Goal: Task Accomplishment & Management: Use online tool/utility

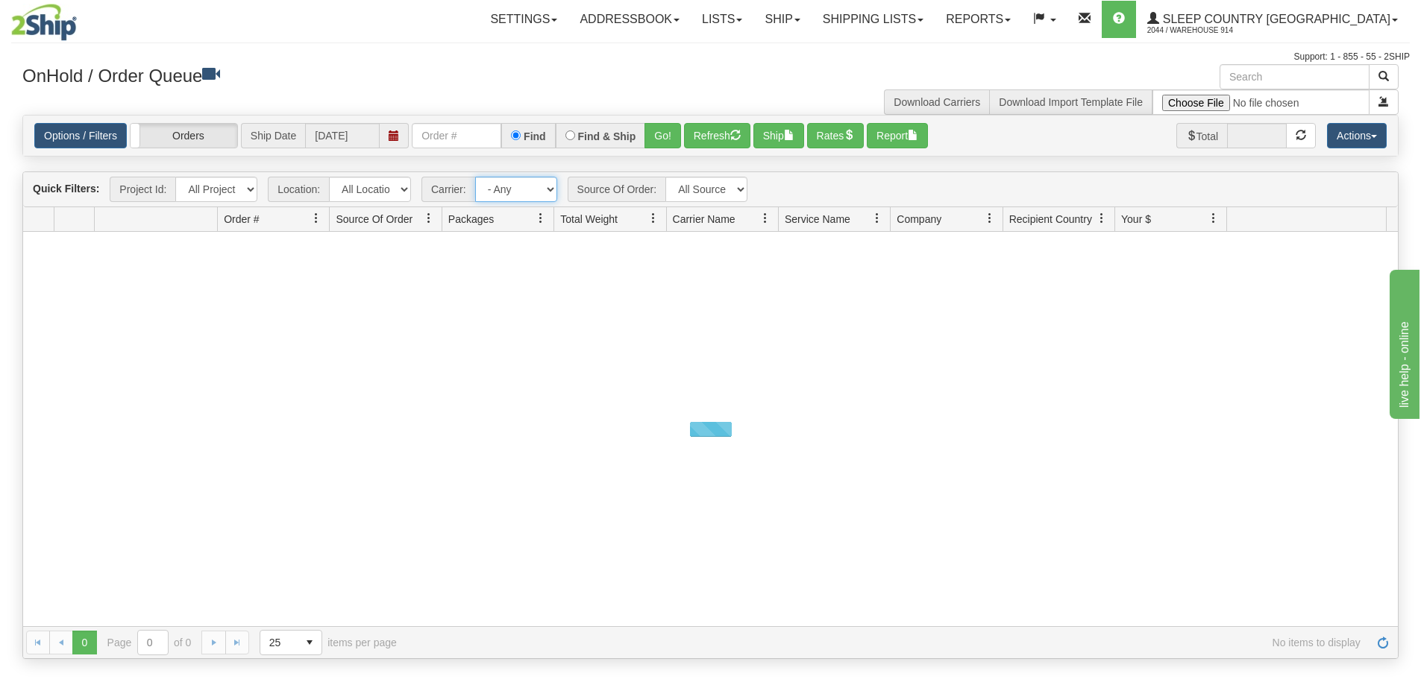
drag, startPoint x: 539, startPoint y: 183, endPoint x: 512, endPoint y: 181, distance: 26.9
click at [539, 183] on select "- Any - Has NO carrier assigned - Has a carrier assigned FedEx Express®" at bounding box center [516, 189] width 82 height 25
click at [369, 175] on div "Quick Filters: Project Id: All Projects Location: All Locations 914 9009 [GEOGR…" at bounding box center [710, 189] width 1374 height 35
click at [371, 179] on select "All Locations 914 9009 [GEOGRAPHIC_DATA] SLE BEDDN ZINUC" at bounding box center [370, 189] width 82 height 25
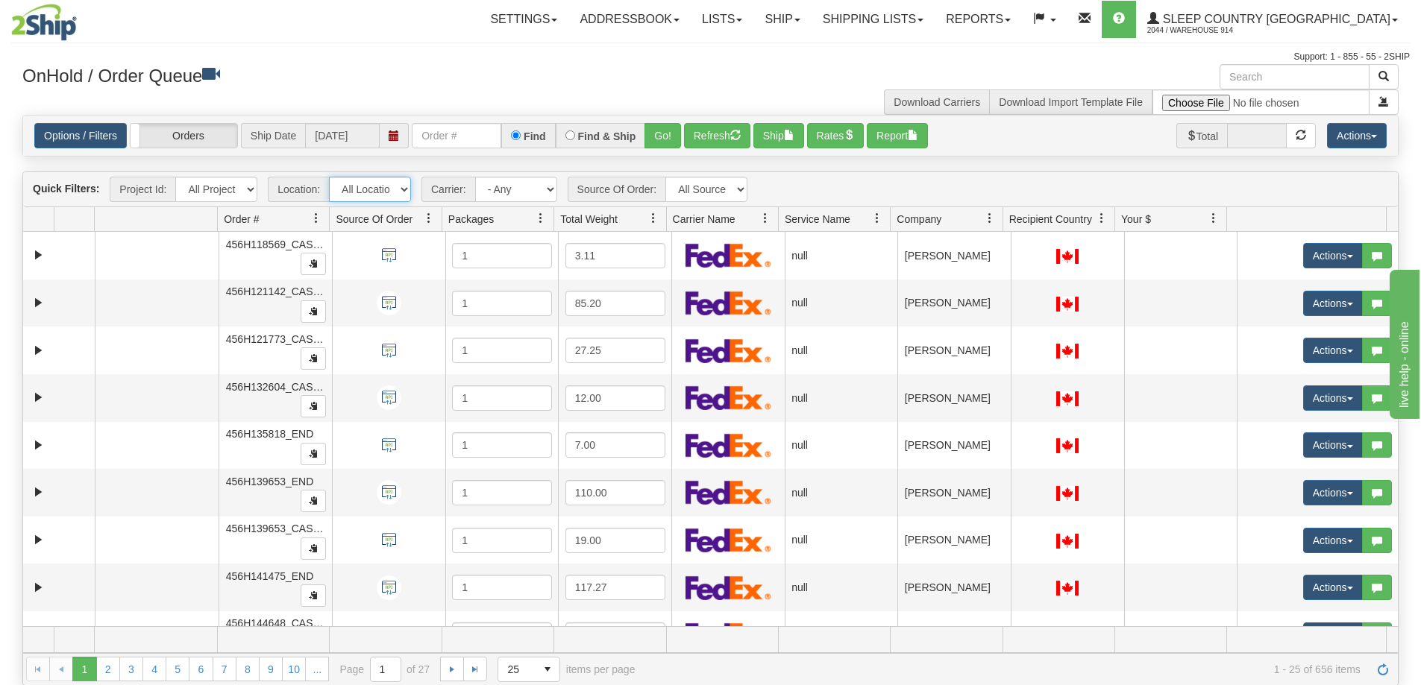
select select "7603"
click at [329, 177] on select "All Locations 914 9009 [GEOGRAPHIC_DATA] SLE BEDDN ZINUC" at bounding box center [370, 189] width 82 height 25
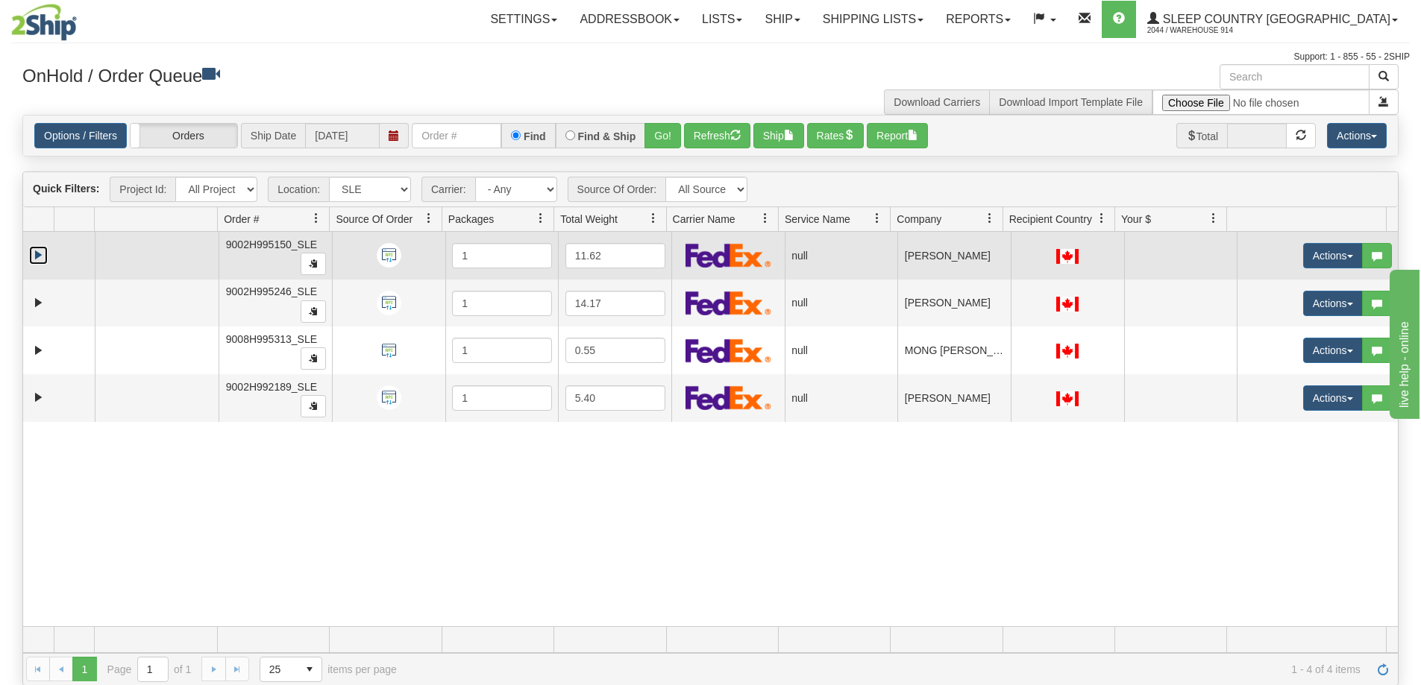
click at [35, 252] on link "Expand" at bounding box center [38, 255] width 19 height 19
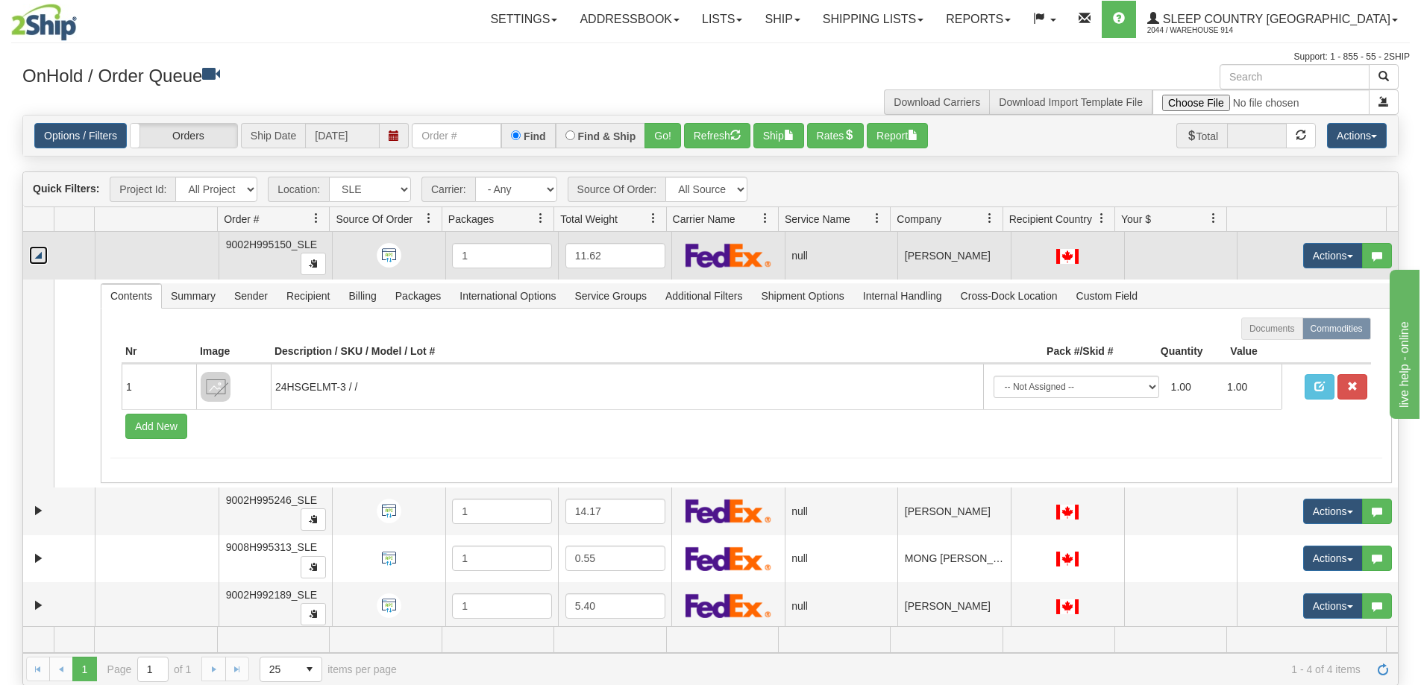
click at [35, 252] on link "Collapse" at bounding box center [38, 255] width 19 height 19
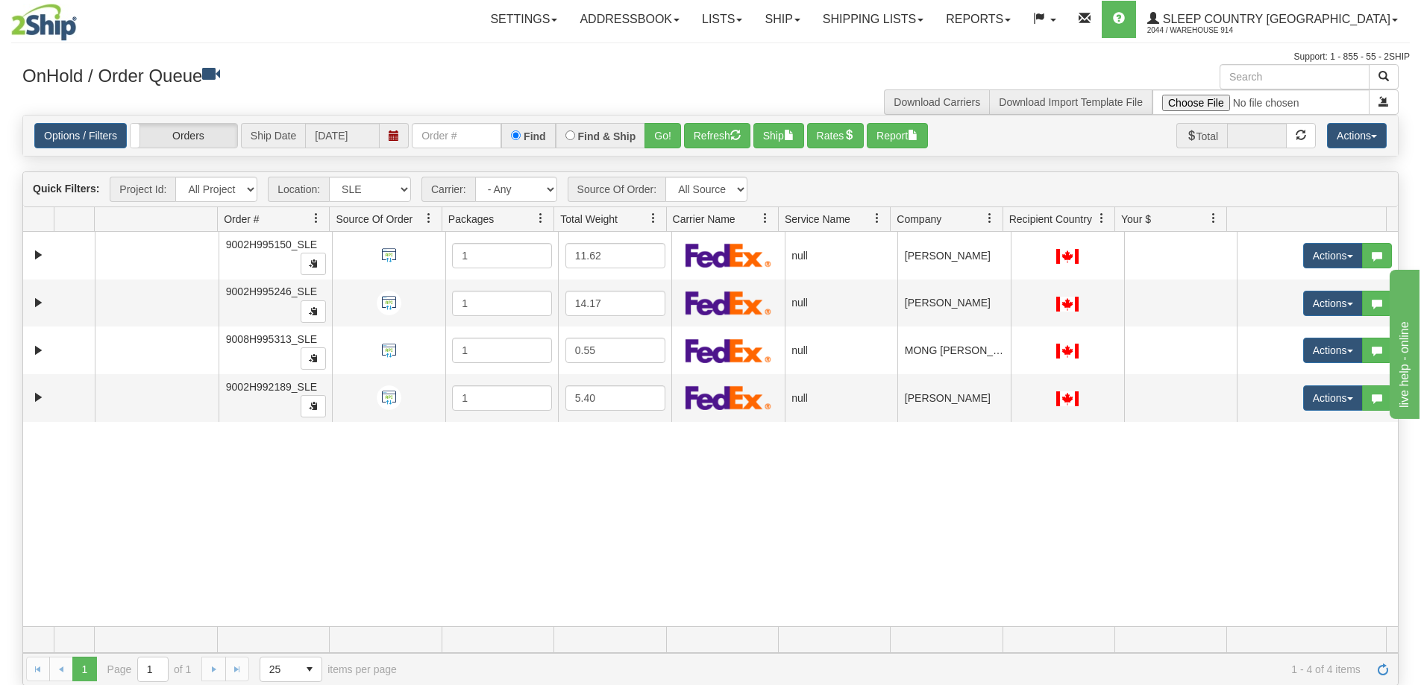
drag, startPoint x: 69, startPoint y: 254, endPoint x: 533, endPoint y: 518, distance: 533.7
click at [532, 531] on div "31465515 SLE 90706701 0 9002H995150_SLE 1 11.62 null Shipping department Sleep …" at bounding box center [710, 429] width 1374 height 394
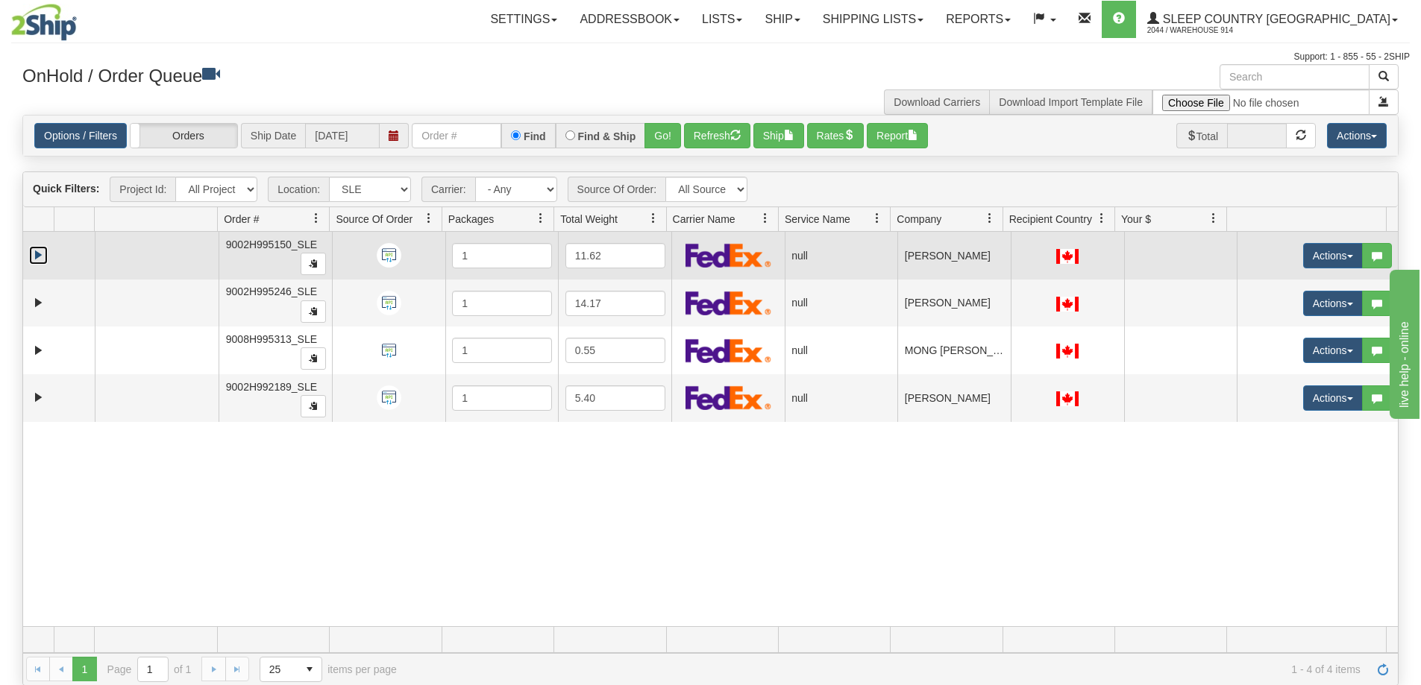
click at [35, 259] on link "Expand" at bounding box center [38, 255] width 19 height 19
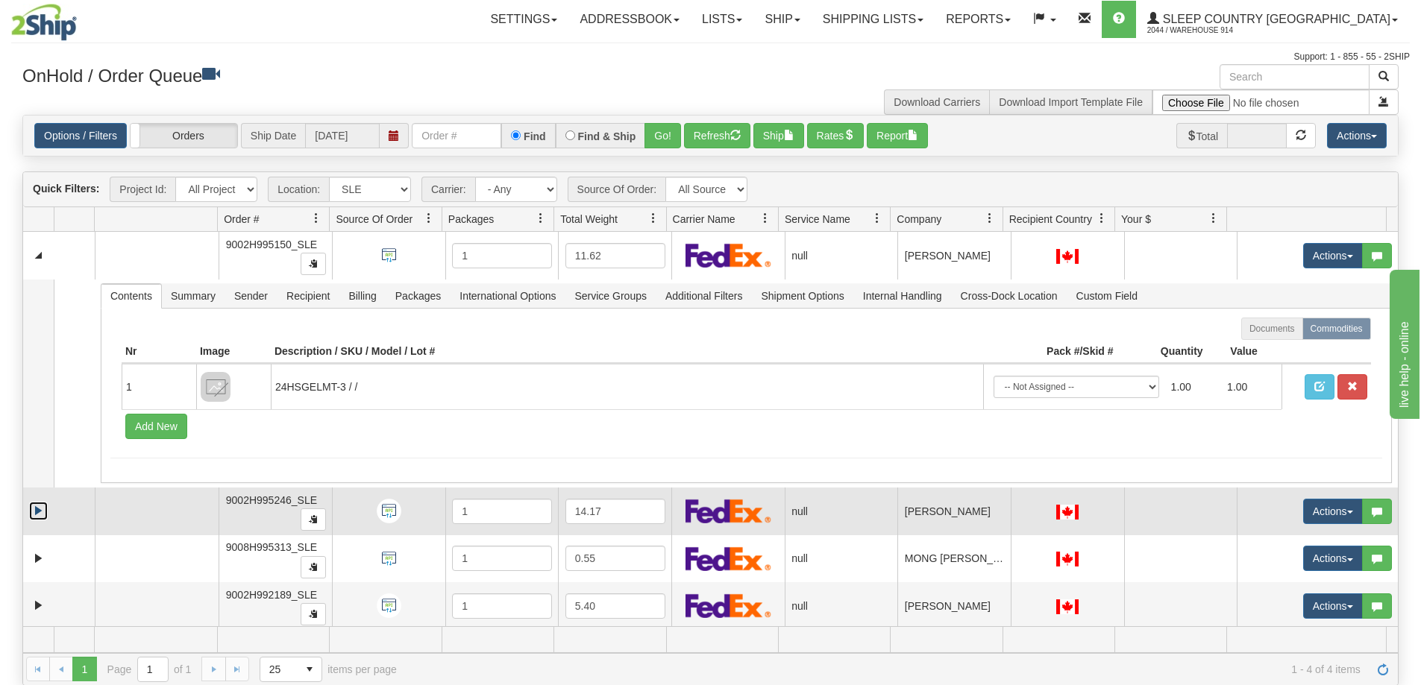
click at [37, 507] on link "Expand" at bounding box center [38, 511] width 19 height 19
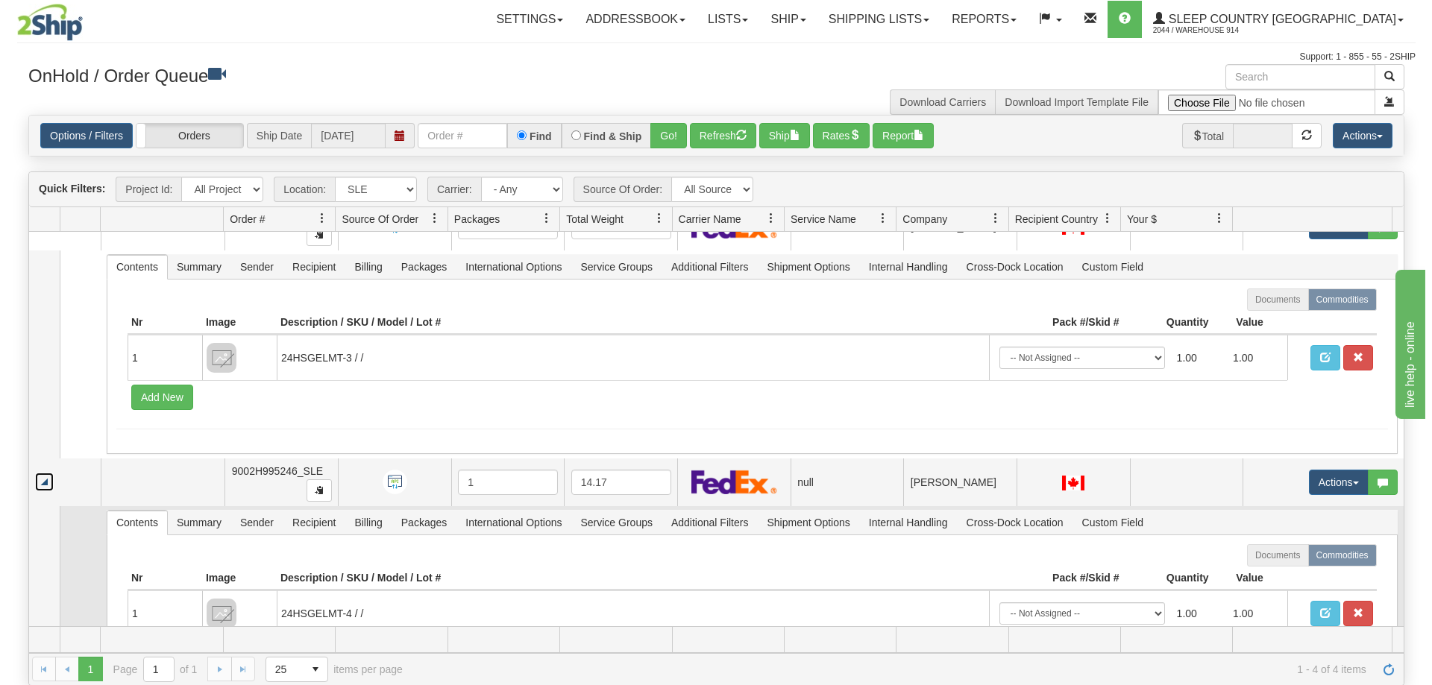
scroll to position [37, 0]
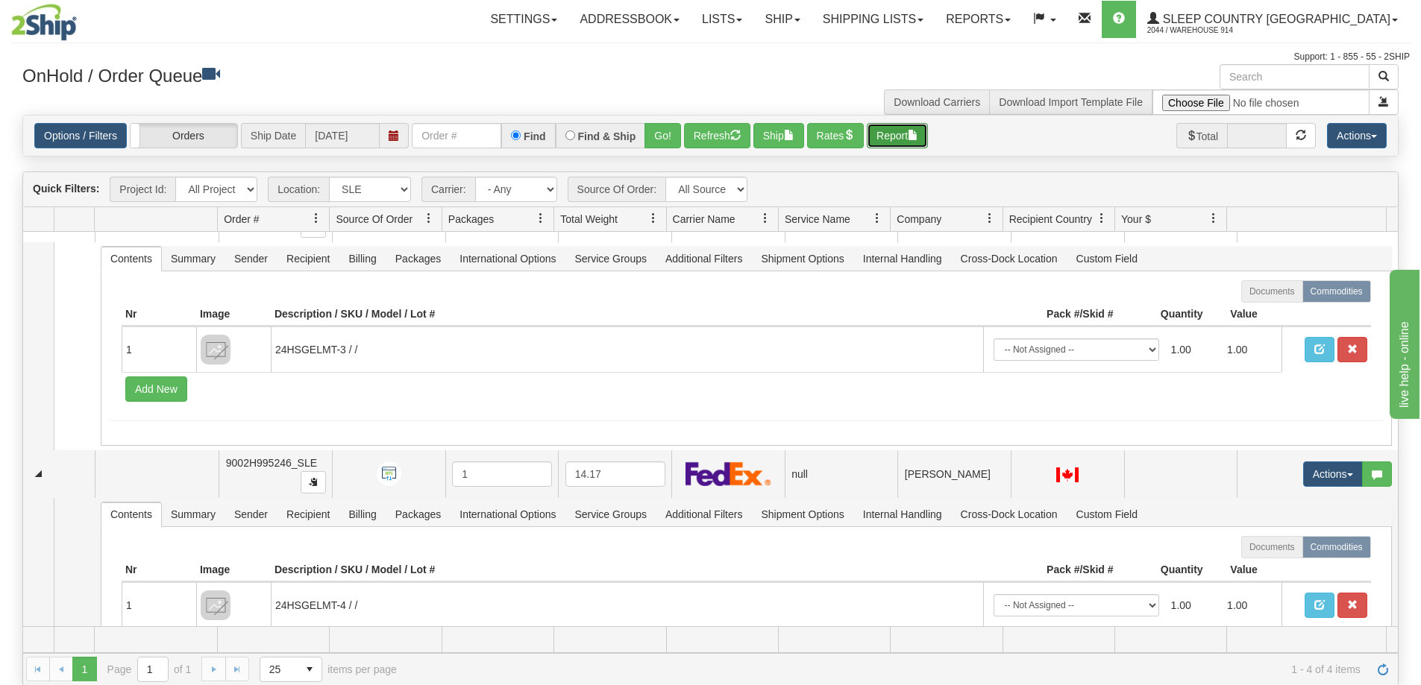
click at [904, 133] on button "Report" at bounding box center [896, 135] width 61 height 25
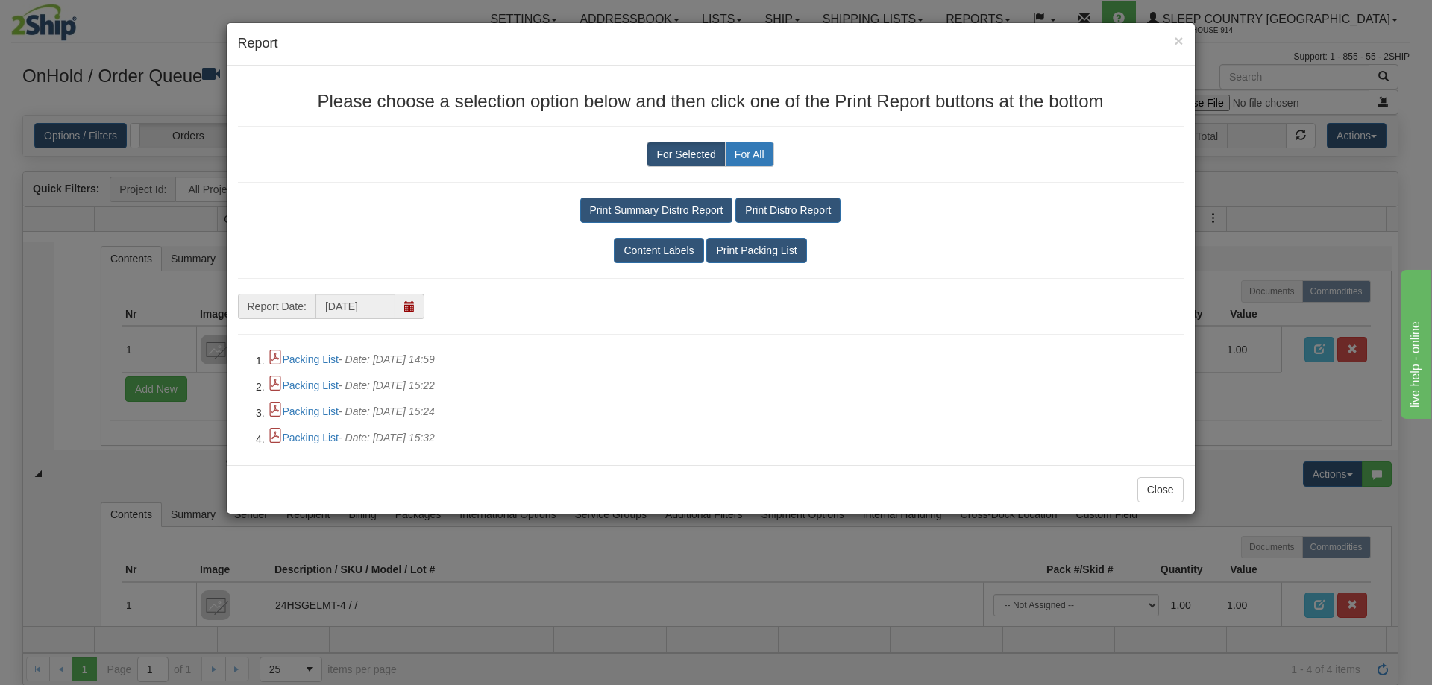
click at [734, 154] on label "For All" at bounding box center [749, 154] width 49 height 25
radio input "true"
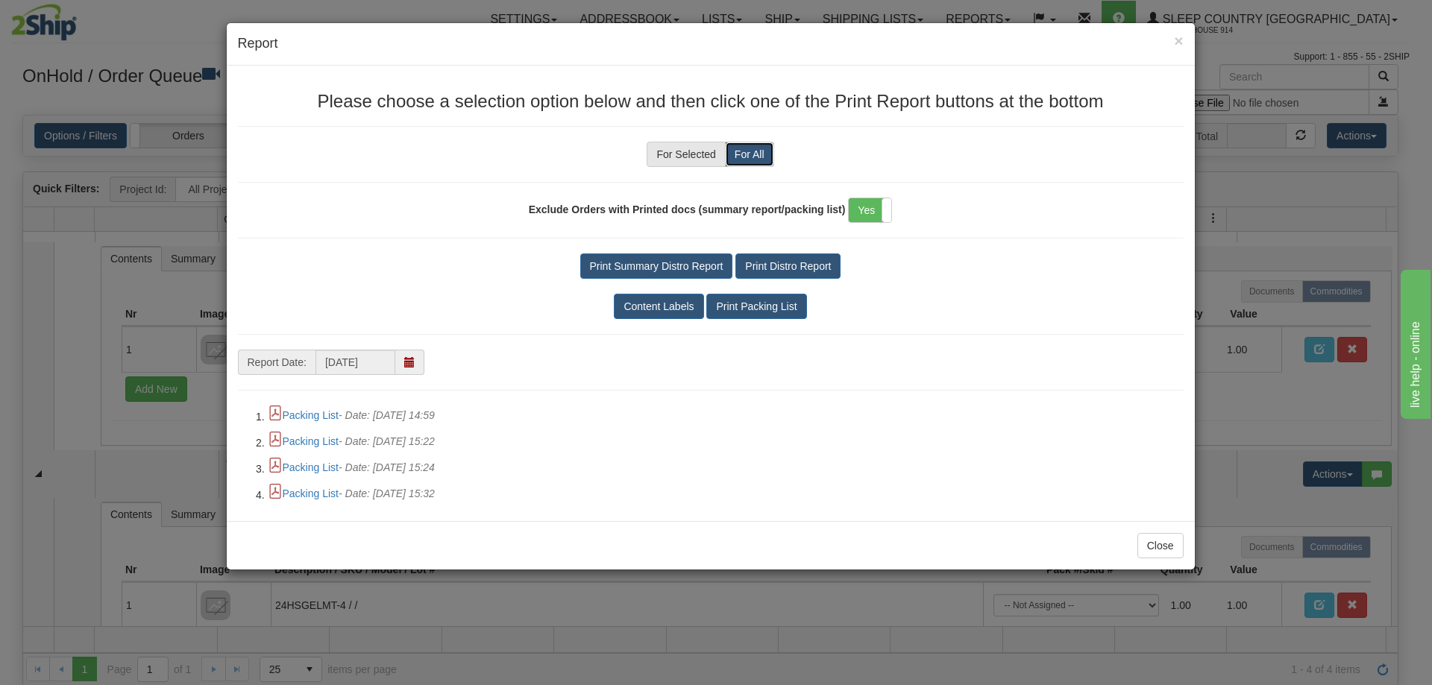
click at [846, 210] on div "Exclude Orders with Printed docs (summary report/packing list) Yes No" at bounding box center [711, 218] width 946 height 41
click at [862, 213] on label "Yes" at bounding box center [870, 210] width 43 height 24
click at [772, 309] on button "Print Packing List" at bounding box center [756, 306] width 100 height 25
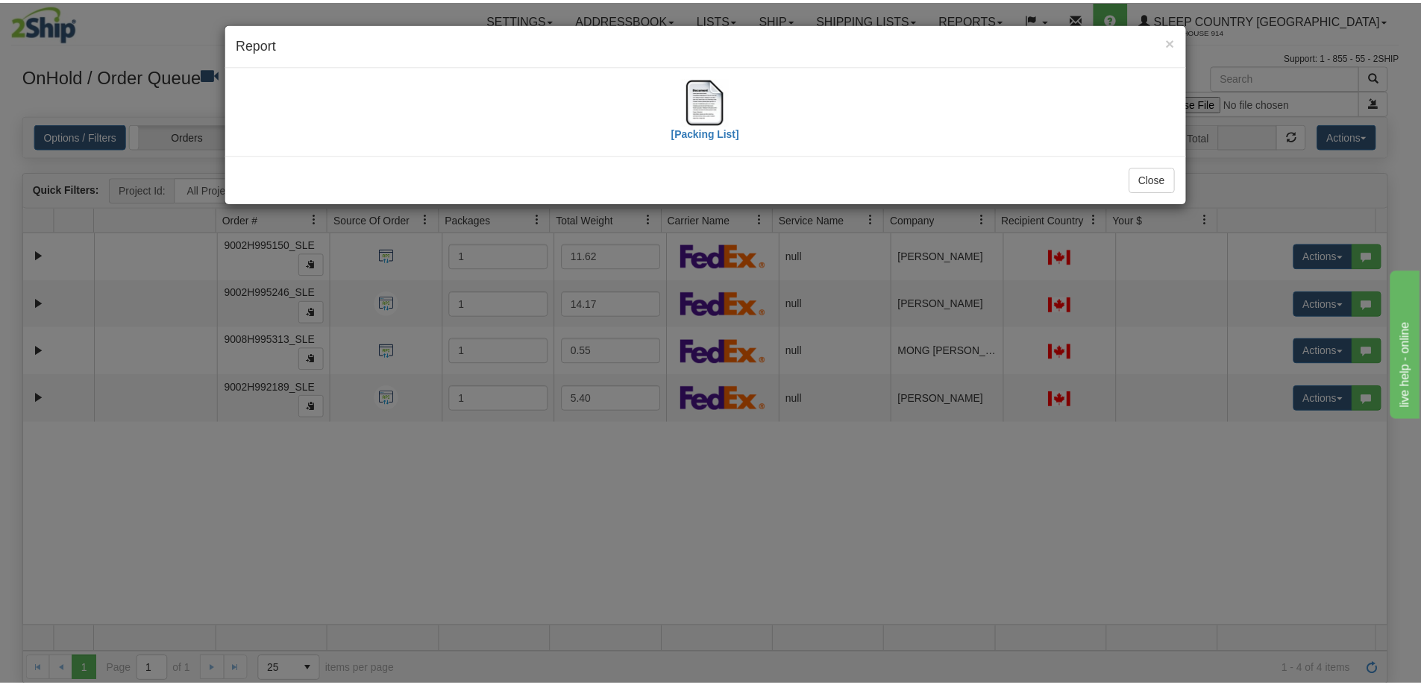
scroll to position [0, 0]
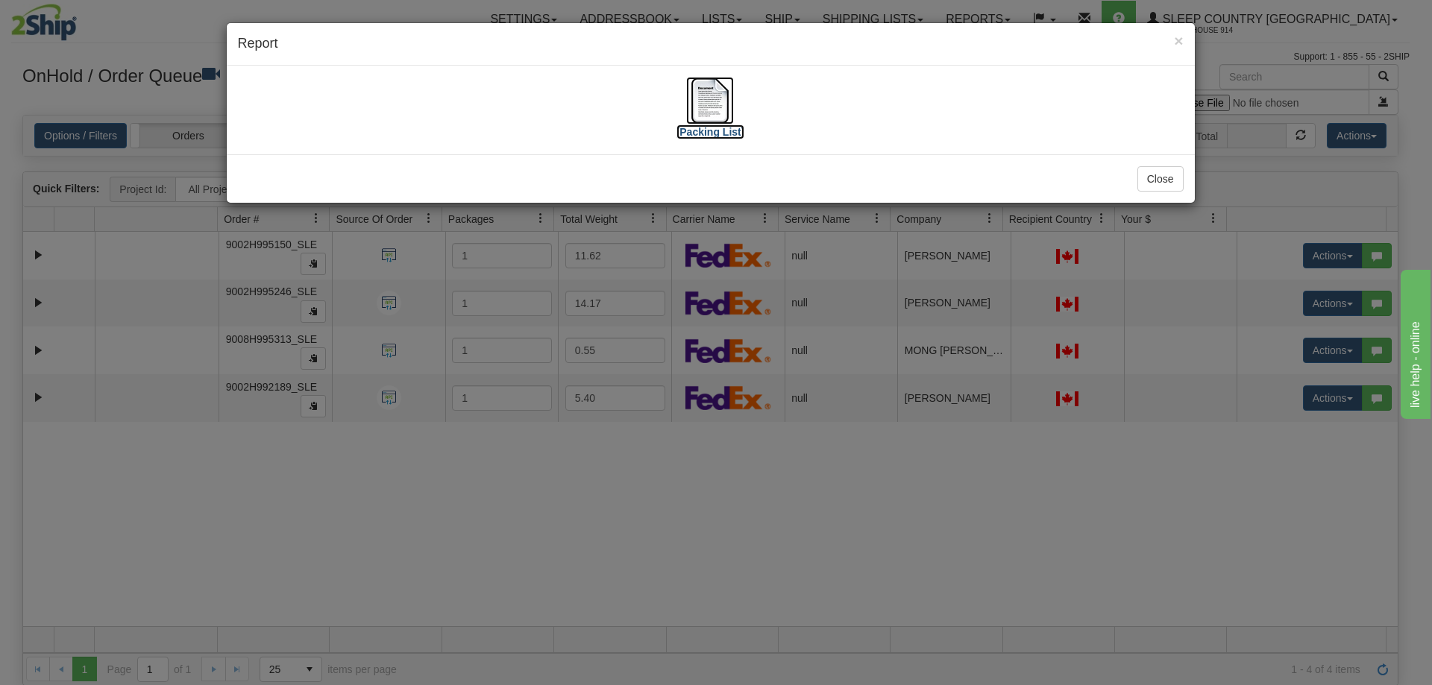
click at [700, 128] on label "[Packing List]" at bounding box center [710, 132] width 69 height 15
click at [532, 467] on div "× Report Please choose a selection option below and then click one of the Print…" at bounding box center [716, 342] width 1432 height 685
click at [1180, 39] on span "×" at bounding box center [1178, 40] width 9 height 17
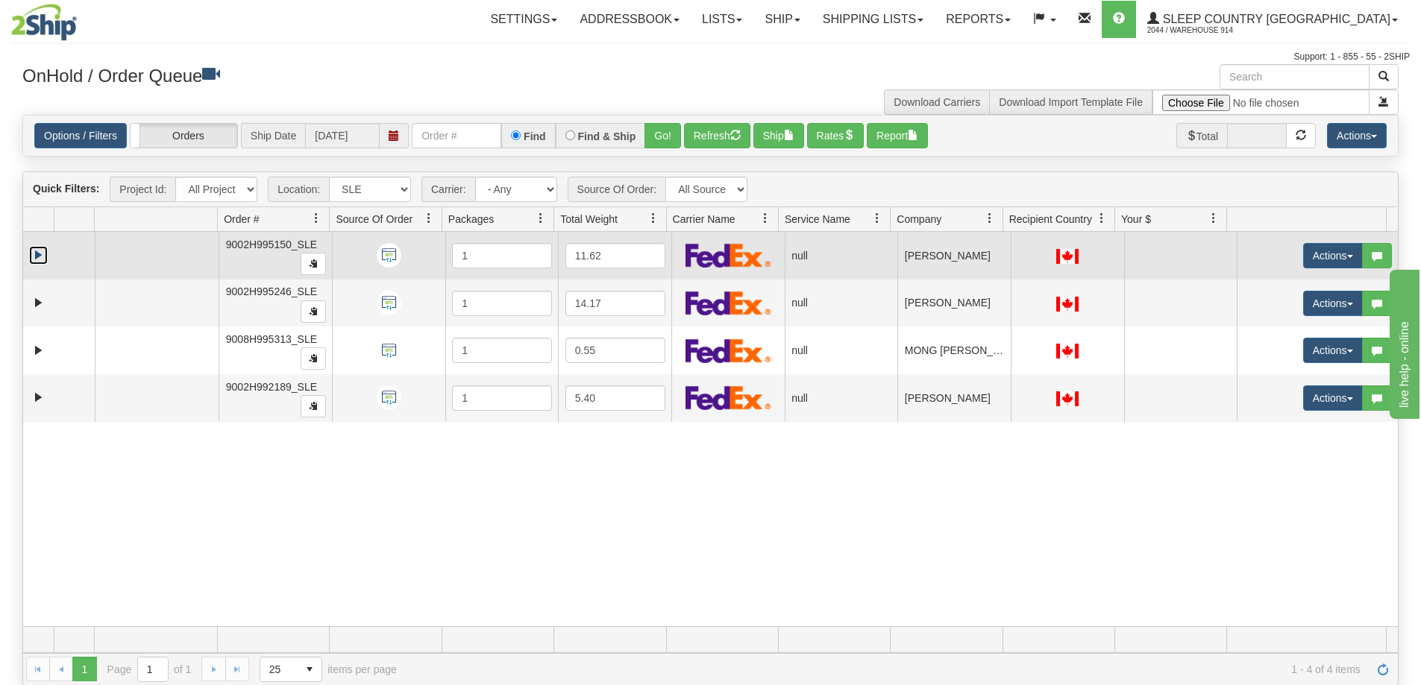
click at [41, 254] on link "Expand" at bounding box center [38, 255] width 19 height 19
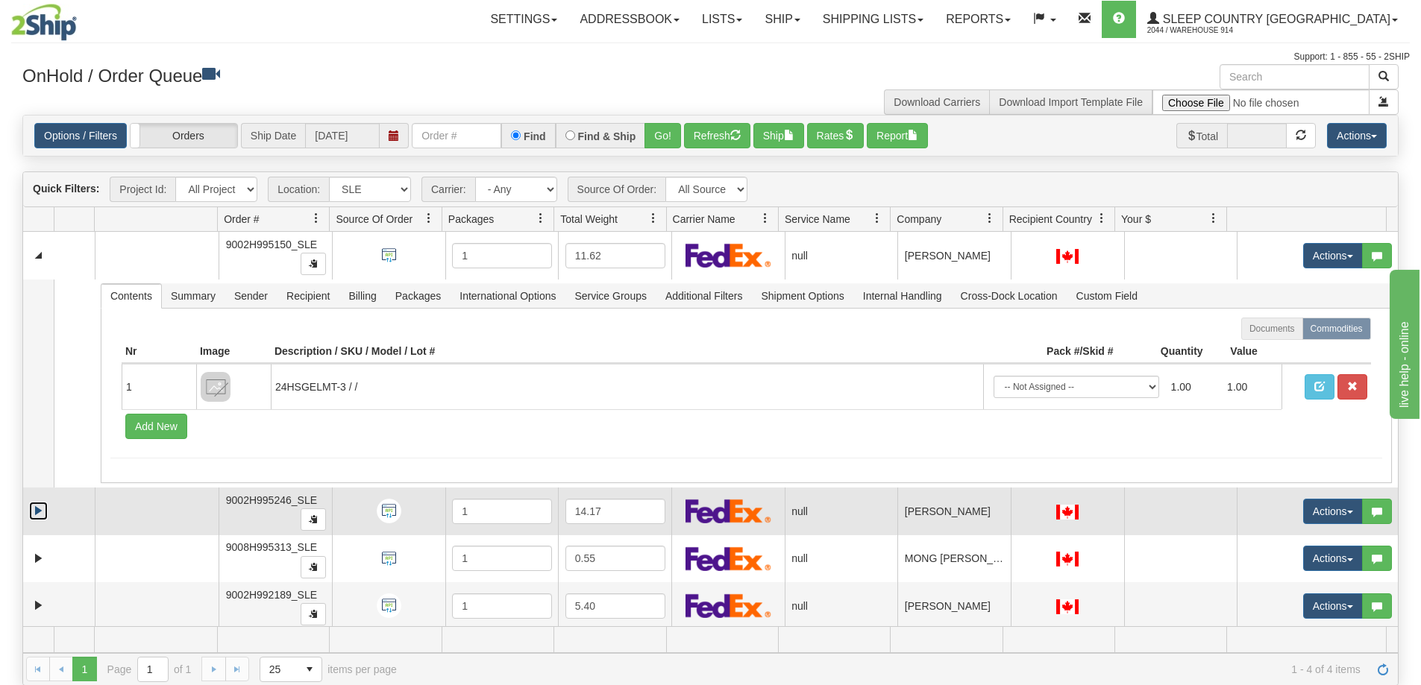
click at [39, 508] on link "Expand" at bounding box center [38, 511] width 19 height 19
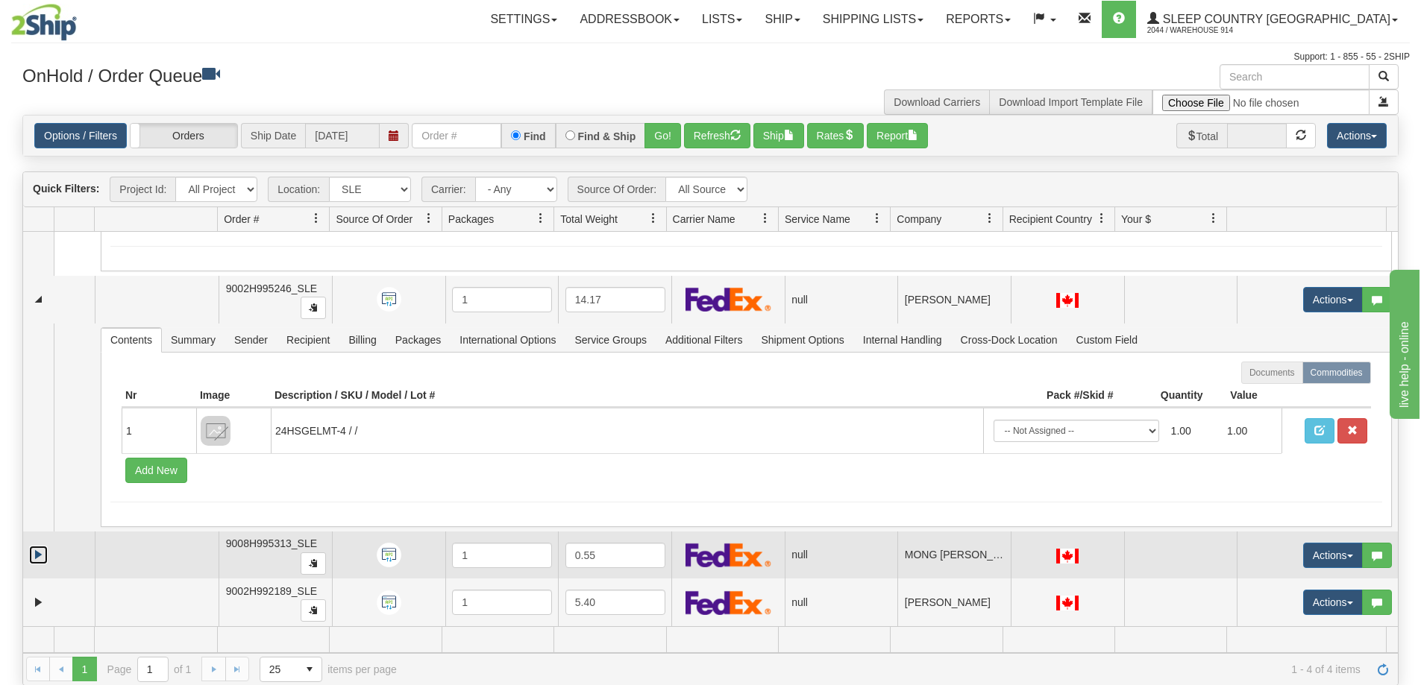
drag, startPoint x: 38, startPoint y: 557, endPoint x: 45, endPoint y: 552, distance: 8.5
click at [37, 557] on link "Expand" at bounding box center [38, 555] width 19 height 19
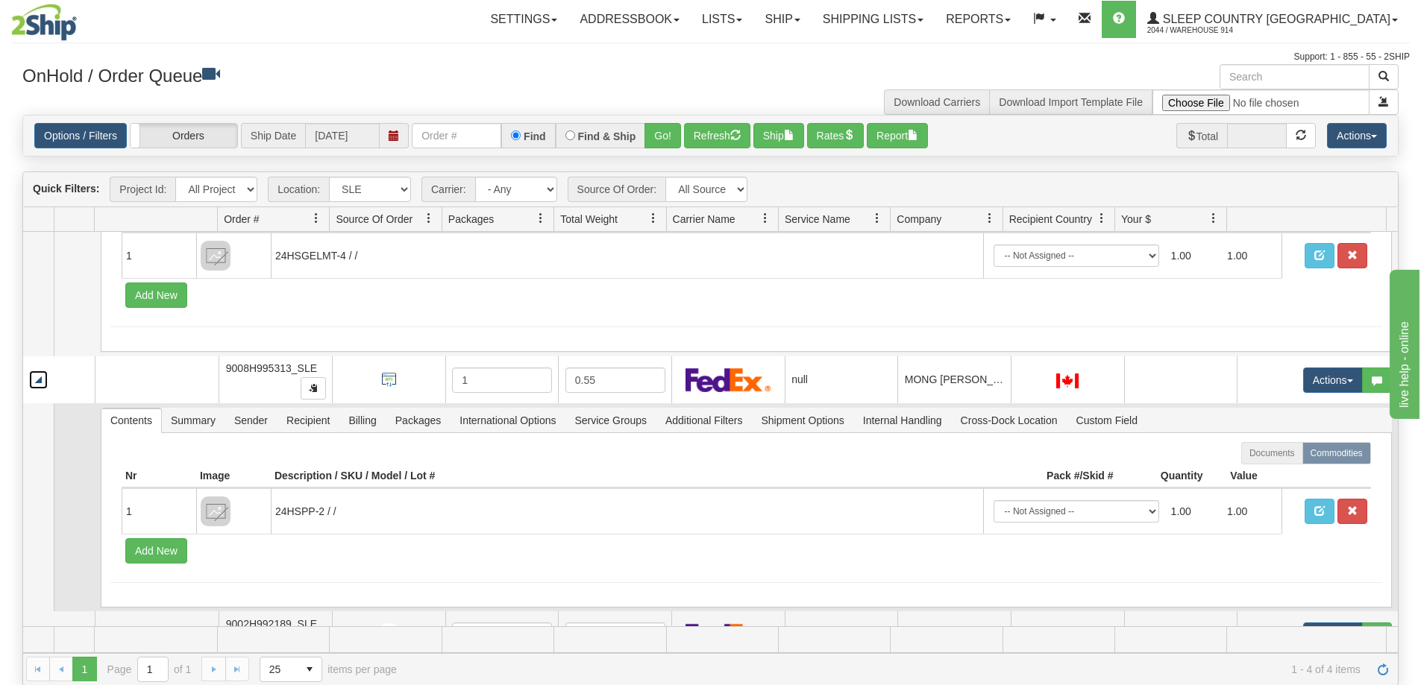
scroll to position [413, 0]
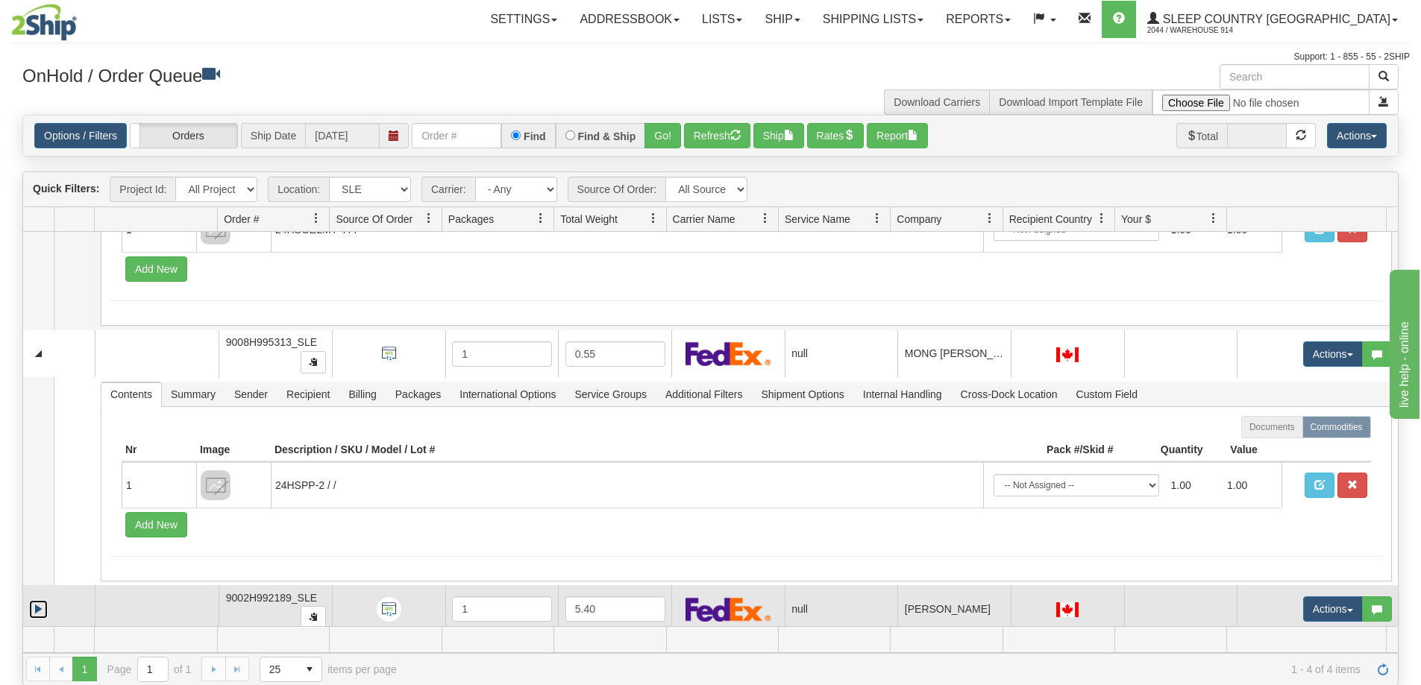
click at [37, 608] on link "Expand" at bounding box center [38, 609] width 19 height 19
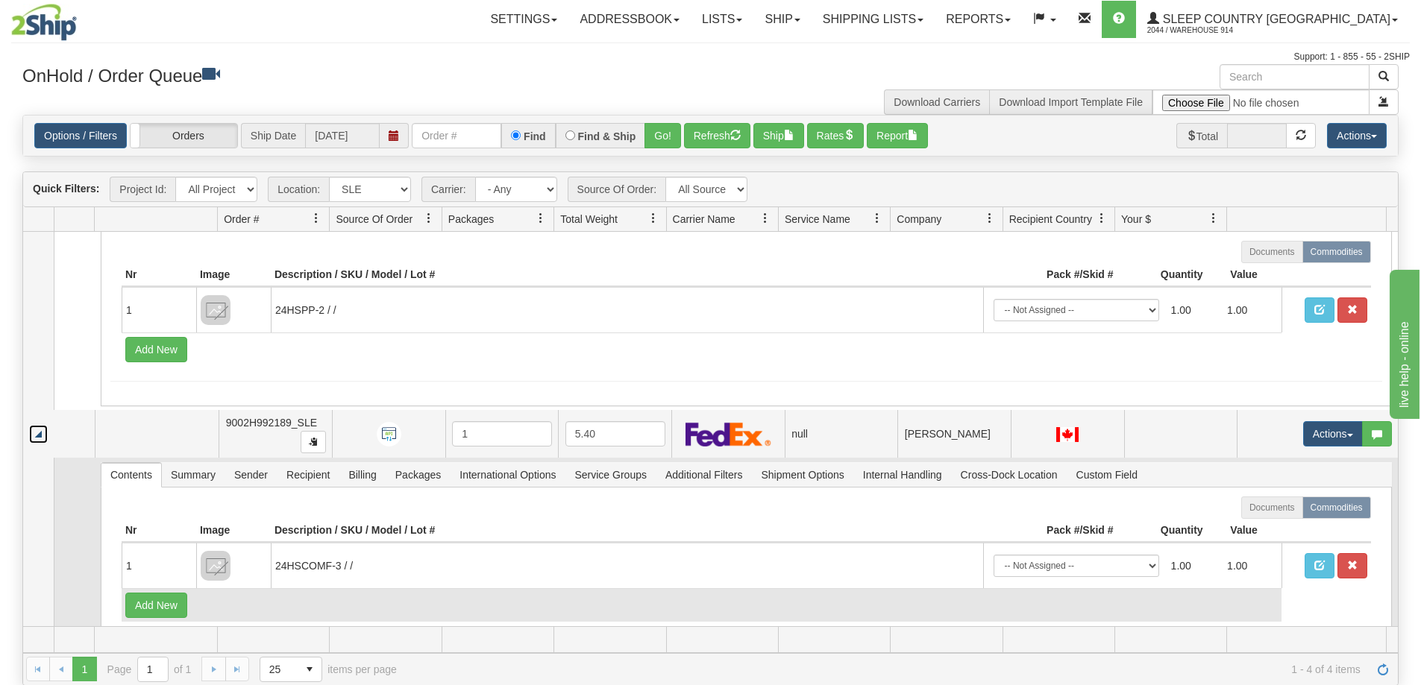
scroll to position [603, 0]
